Goal: Task Accomplishment & Management: Manage account settings

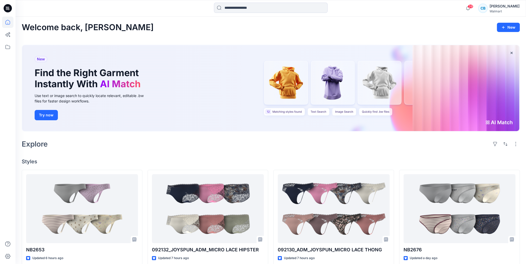
click at [497, 7] on div "CB Carla Bellisio Walmart" at bounding box center [498, 8] width 41 height 10
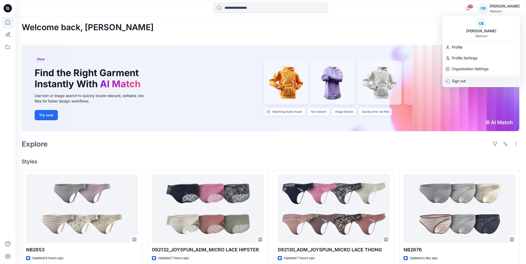
click at [465, 80] on p "Sign out" at bounding box center [459, 81] width 14 height 10
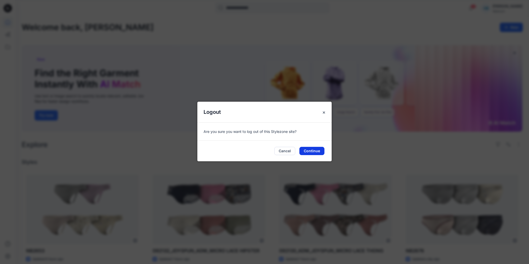
click at [312, 152] on button "Continue" at bounding box center [312, 151] width 25 height 8
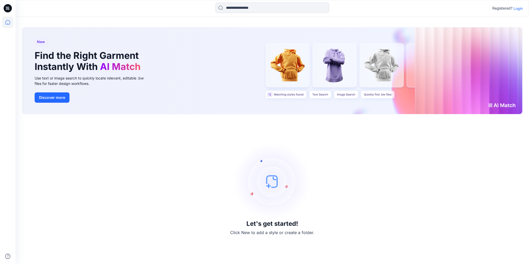
click at [518, 6] on p "Login" at bounding box center [518, 8] width 9 height 5
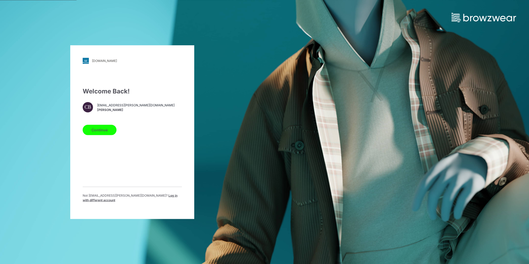
click at [147, 202] on div "Not cbellisio@vandale.com ? Log in with different account" at bounding box center [132, 199] width 99 height 13
click at [149, 200] on span "Log in with different account" at bounding box center [130, 198] width 95 height 9
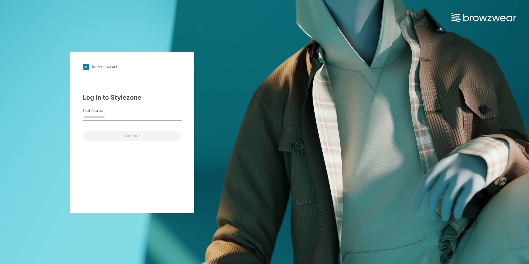
type input "**********"
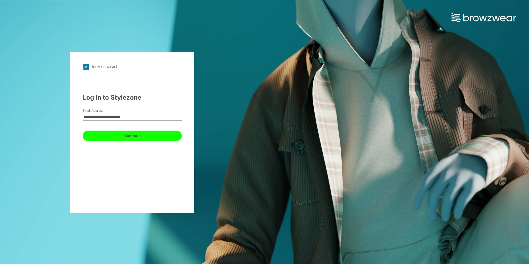
click at [165, 137] on button "Continue" at bounding box center [132, 136] width 99 height 10
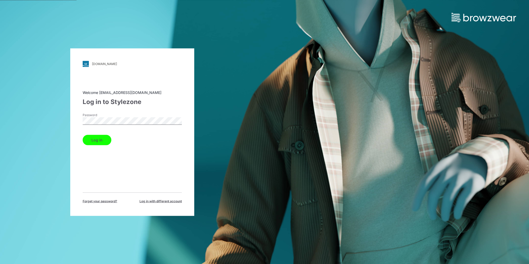
click at [102, 133] on div "Log in" at bounding box center [132, 139] width 99 height 12
click at [102, 134] on div "Log in" at bounding box center [132, 139] width 99 height 12
click at [100, 142] on button "Log in" at bounding box center [97, 140] width 29 height 10
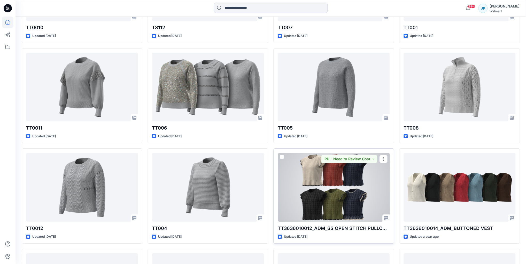
scroll to position [3944, 0]
